Goal: Download file/media

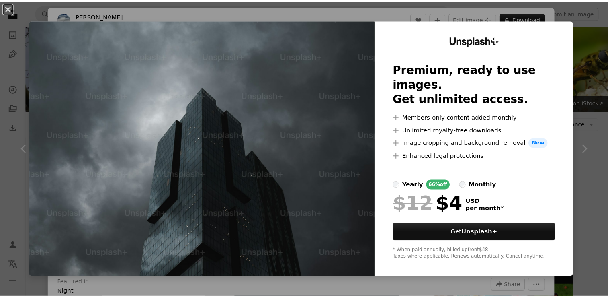
scroll to position [1688, 0]
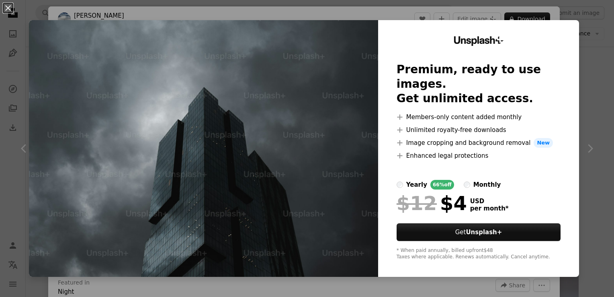
drag, startPoint x: 0, startPoint y: 0, endPoint x: 595, endPoint y: 19, distance: 595.6
click at [595, 19] on div "An X shape Unsplash+ Premium, ready to use images. Get unlimited access. A plus…" at bounding box center [307, 148] width 614 height 297
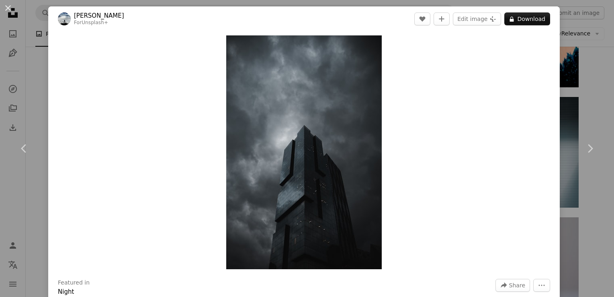
drag, startPoint x: 547, startPoint y: 31, endPoint x: 601, endPoint y: 30, distance: 54.7
click at [601, 30] on div "An X shape Chevron left Chevron right [PERSON_NAME] For Unsplash+ A heart A plu…" at bounding box center [307, 148] width 614 height 297
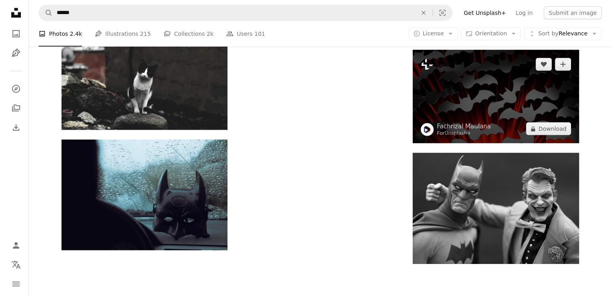
scroll to position [2219, 0]
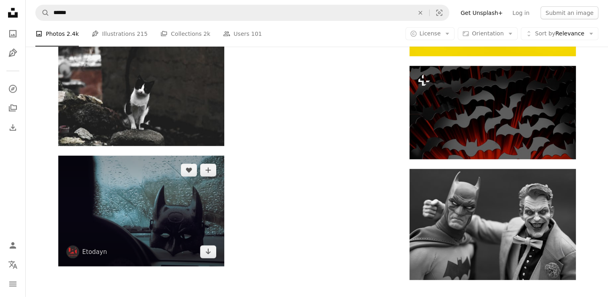
click at [116, 222] on img at bounding box center [141, 211] width 166 height 111
